Goal: Entertainment & Leisure: Consume media (video, audio)

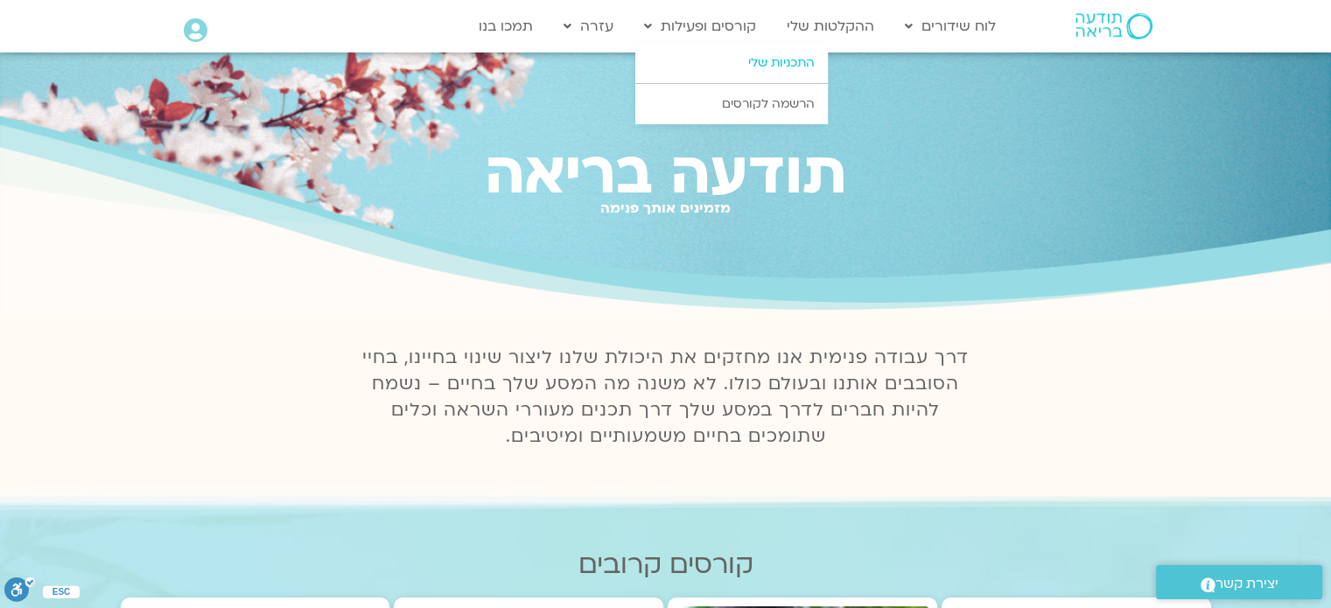
click at [770, 60] on link "התכניות שלי" at bounding box center [731, 63] width 192 height 40
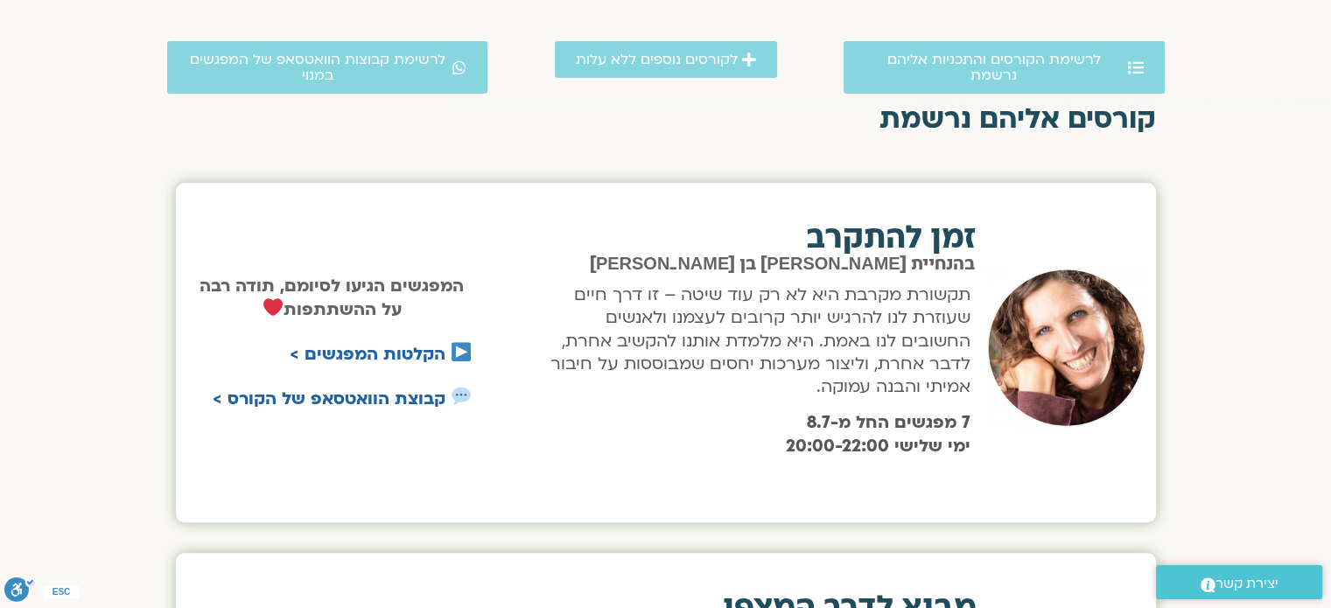
scroll to position [175, 0]
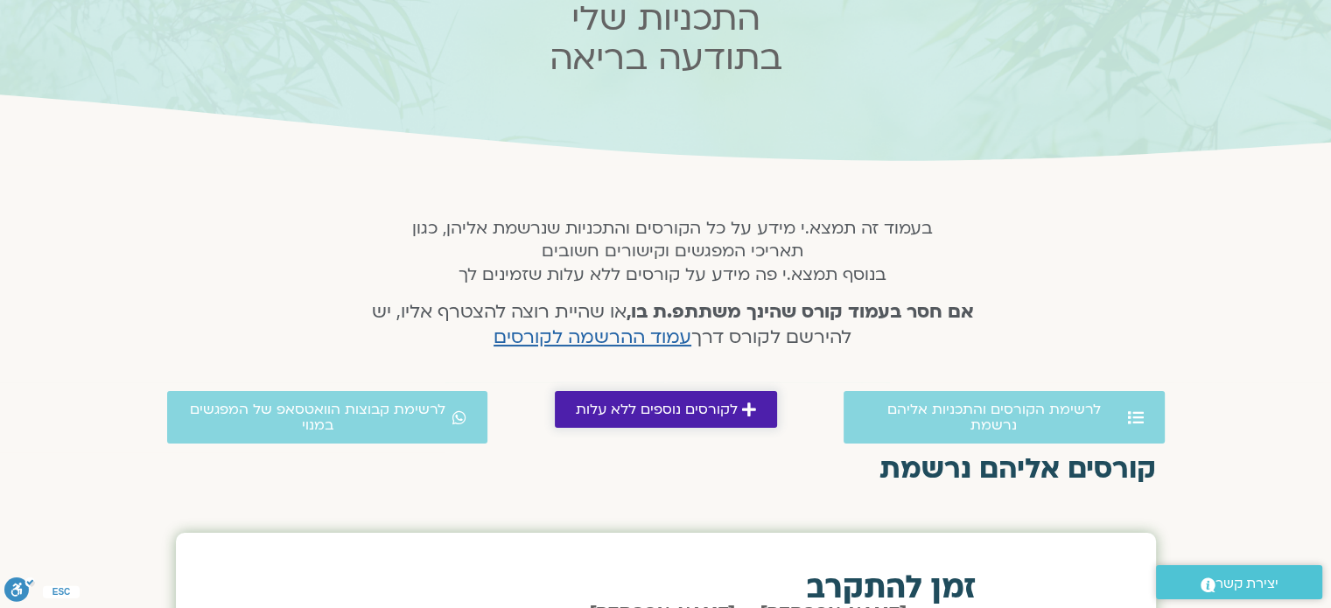
click at [675, 402] on span "לקורסים נוספים ללא עלות" at bounding box center [657, 410] width 162 height 16
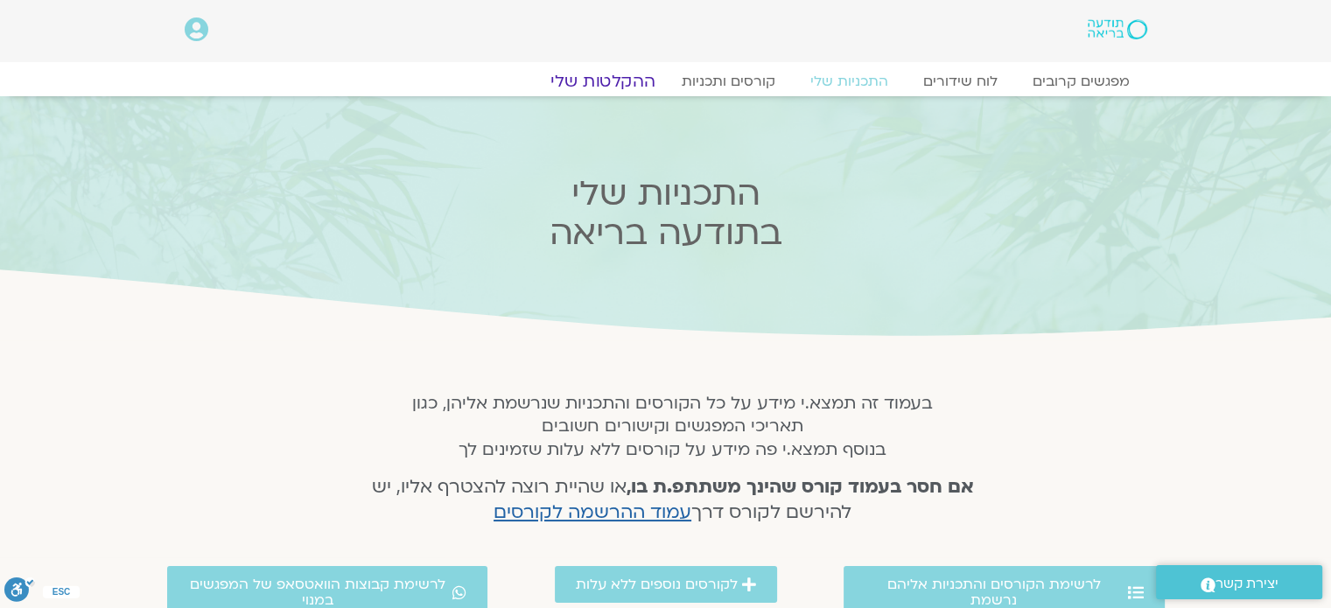
click at [630, 83] on link "ההקלטות שלי" at bounding box center [602, 81] width 147 height 21
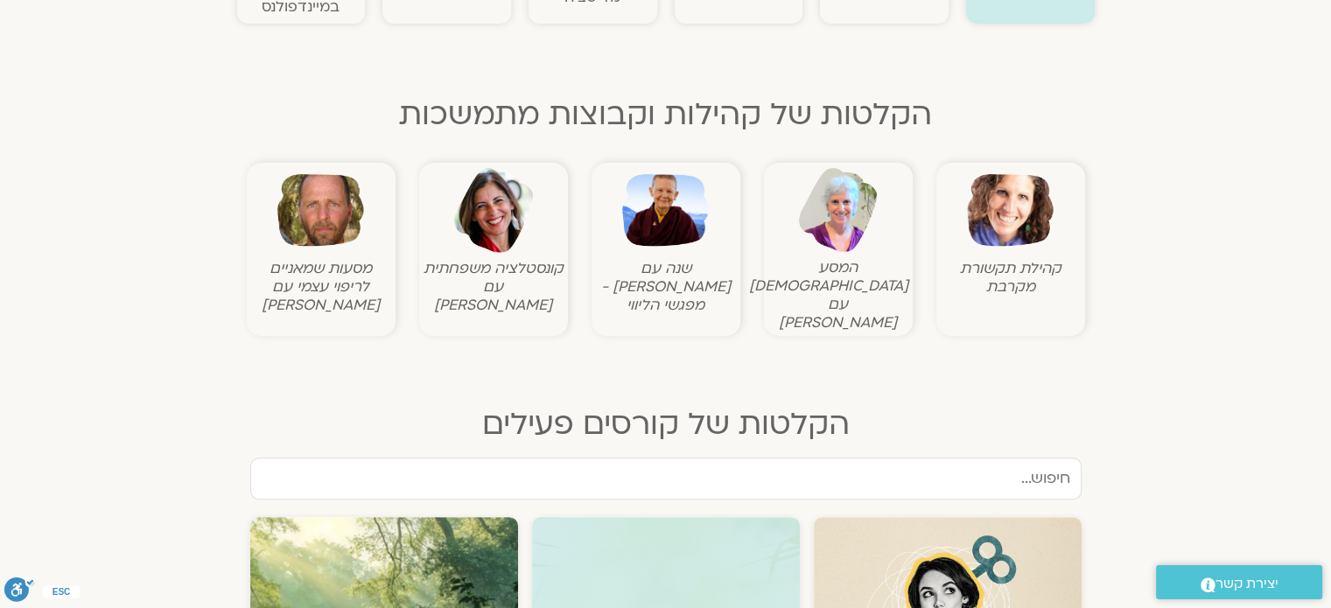
scroll to position [525, 0]
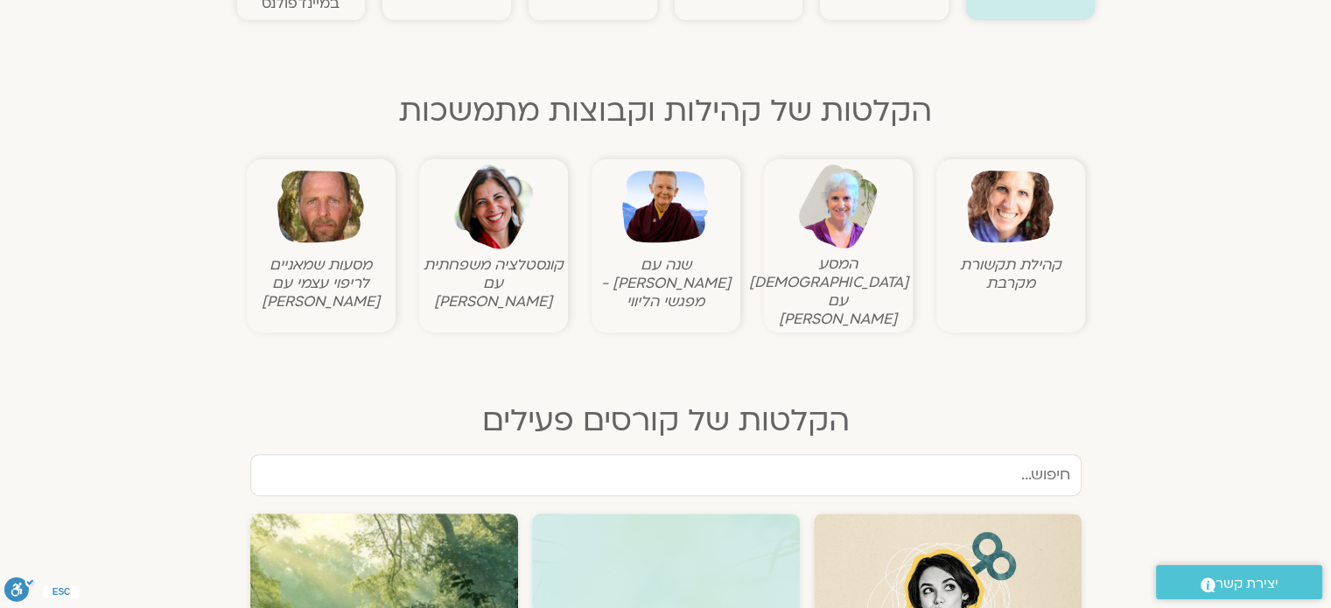
click at [650, 213] on img at bounding box center [665, 207] width 87 height 87
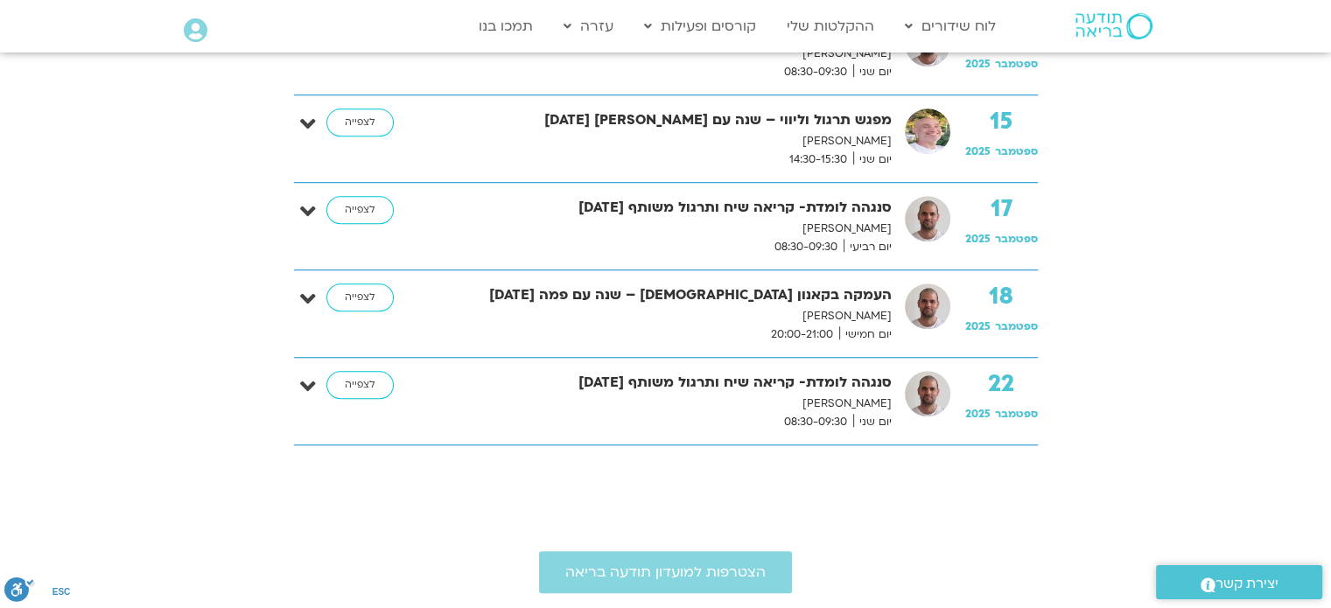
scroll to position [1312, 0]
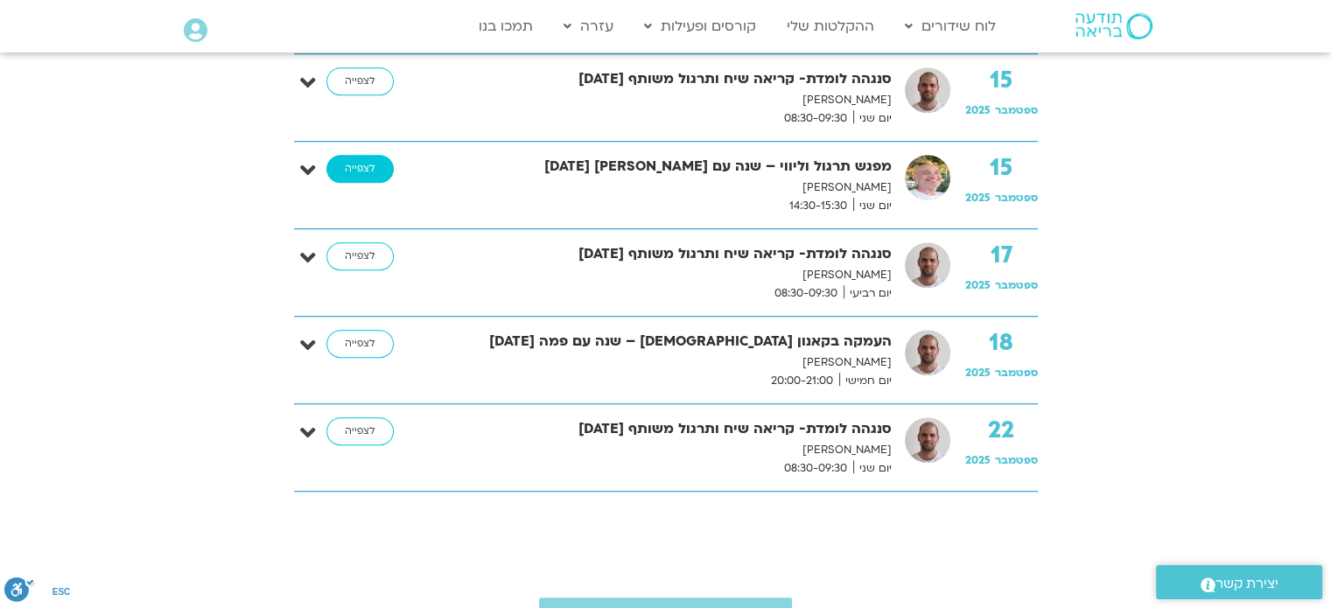
click at [346, 164] on link "לצפייה" at bounding box center [359, 169] width 67 height 28
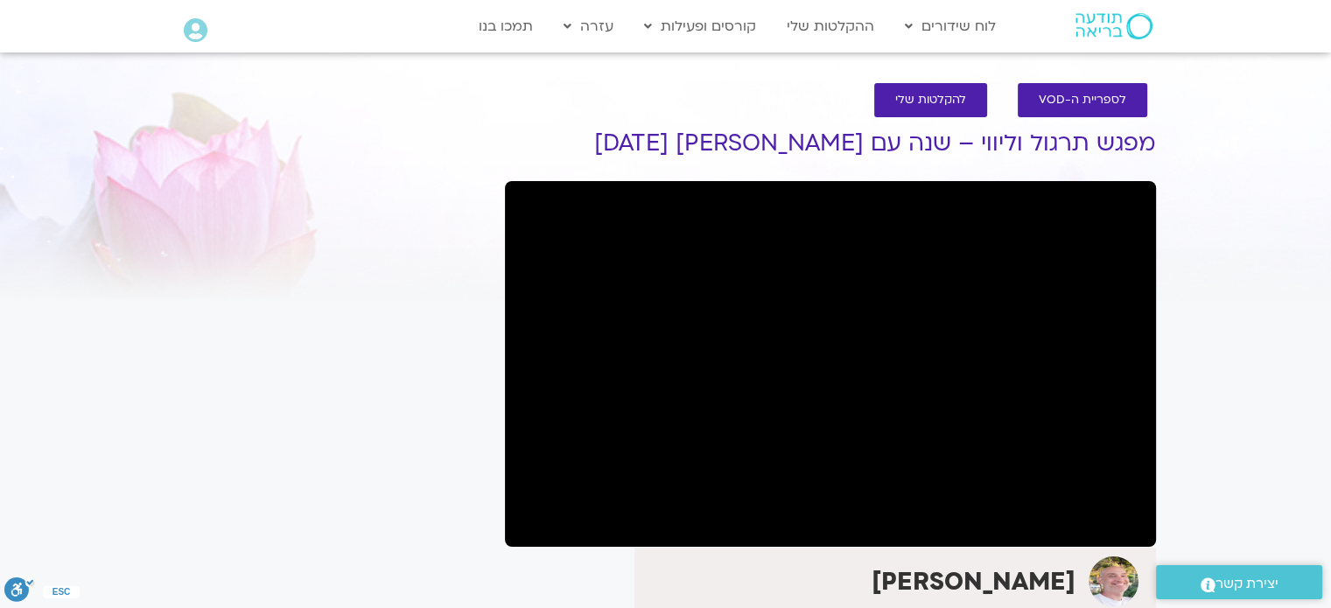
click at [340, 366] on div "It seems we can't find what you're looking for. It seems we can't find what you…" at bounding box center [331, 590] width 329 height 978
click at [374, 442] on div "It seems we can't find what you're looking for. It seems we can't find what you…" at bounding box center [331, 590] width 329 height 978
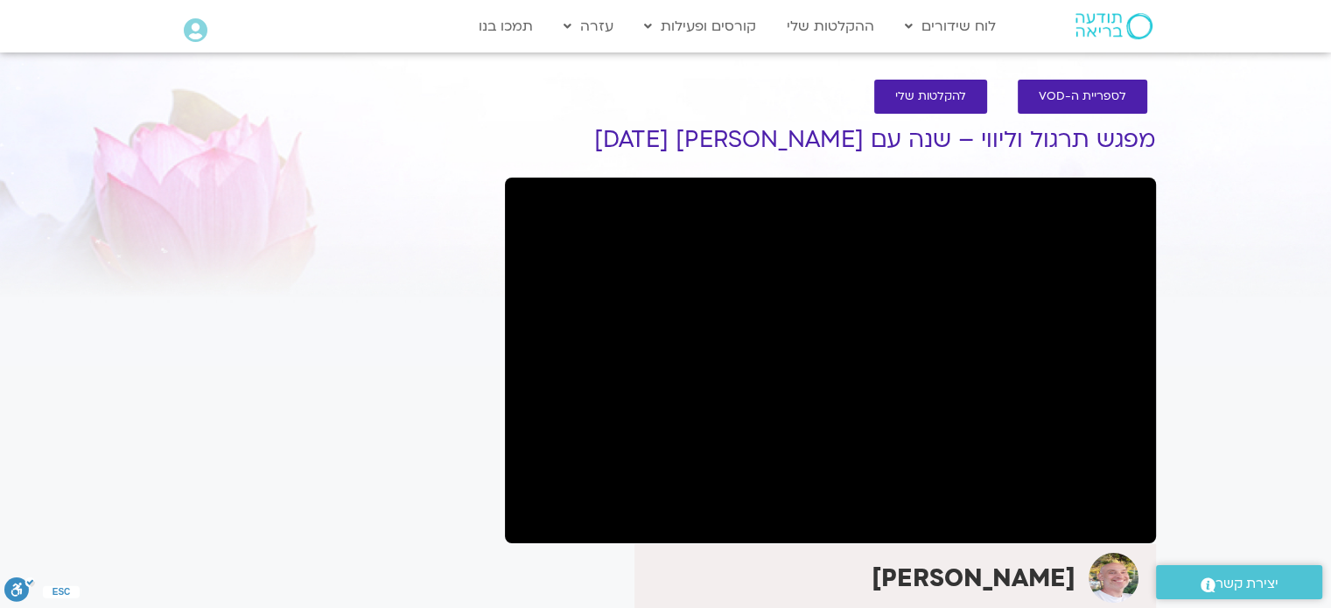
click at [350, 425] on div "It seems we can't find what you're looking for. It seems we can't find what you…" at bounding box center [331, 586] width 329 height 978
click at [451, 516] on div "It seems we can't find what you're looking for. It seems we can't find what you…" at bounding box center [331, 586] width 329 height 978
